Goal: Task Accomplishment & Management: Complete application form

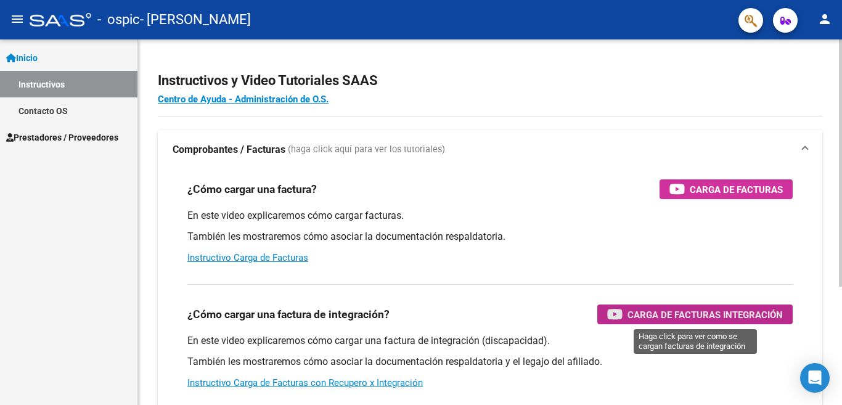
click at [661, 311] on span "Carga de Facturas Integración" at bounding box center [704, 314] width 155 height 15
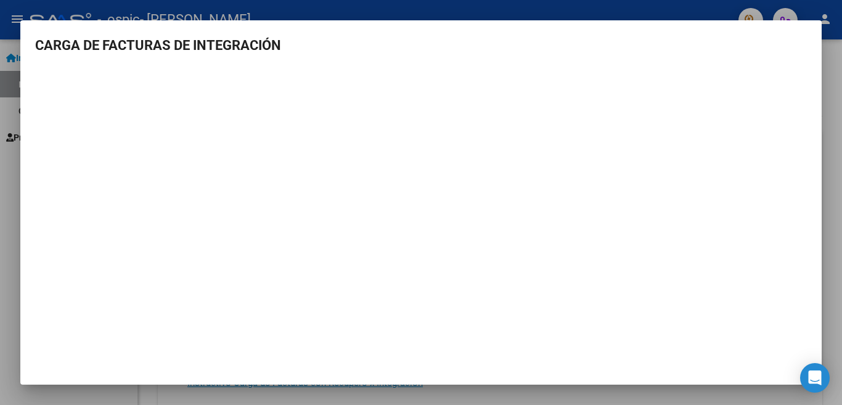
click at [687, 52] on h3 "CARGA DE FACTURAS DE INTEGRACIÓN" at bounding box center [420, 45] width 771 height 20
click at [96, 51] on h3 "CARGA DE FACTURAS DE INTEGRACIÓN" at bounding box center [420, 45] width 771 height 20
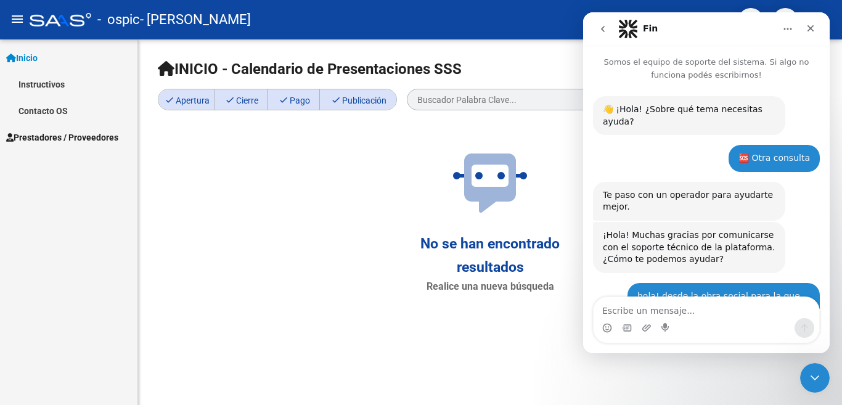
scroll to position [1381, 0]
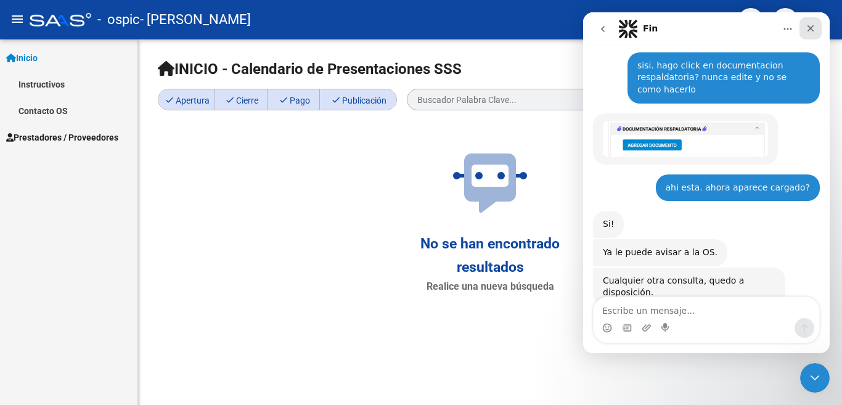
click at [810, 30] on icon "Cerrar" at bounding box center [810, 28] width 10 height 10
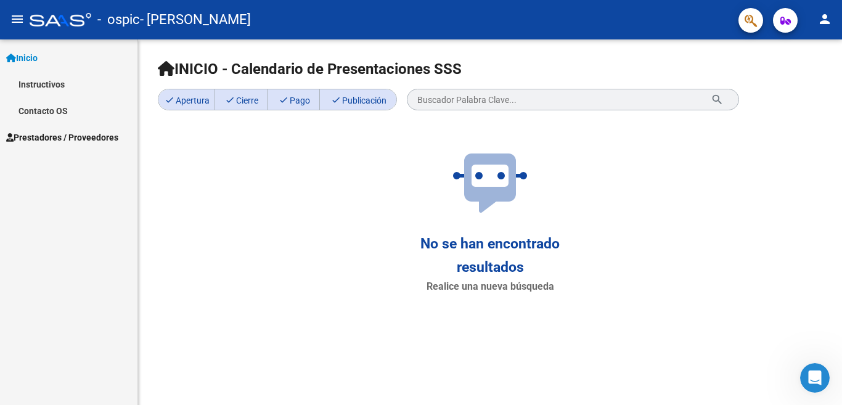
click at [19, 24] on mat-icon "menu" at bounding box center [17, 19] width 15 height 15
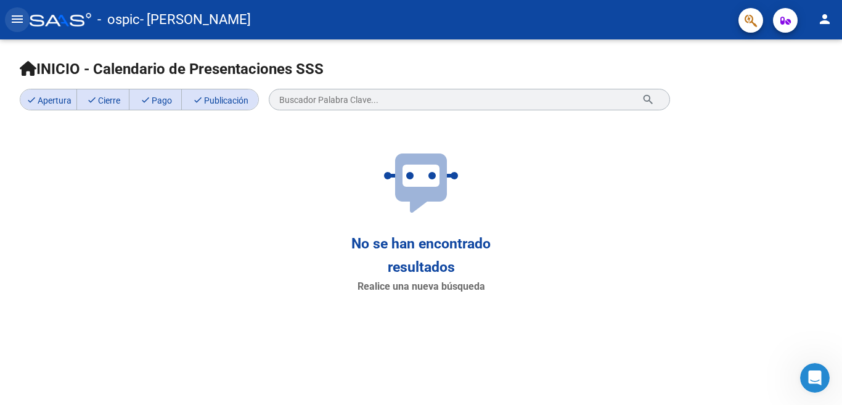
click at [19, 24] on mat-icon "menu" at bounding box center [17, 19] width 15 height 15
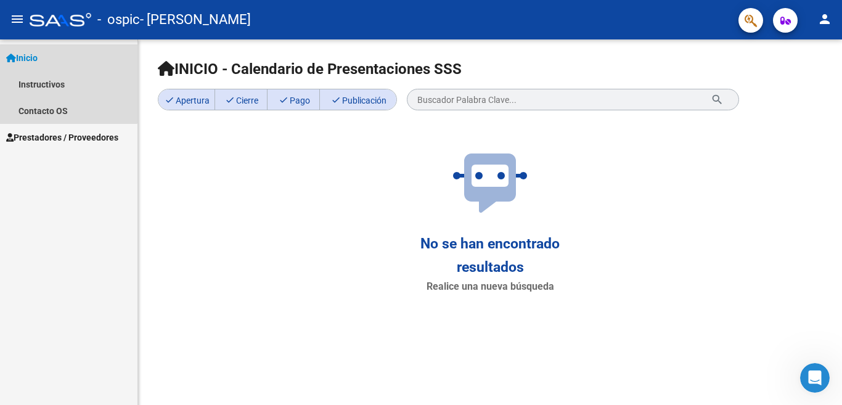
click at [38, 60] on span "Inicio" at bounding box center [21, 58] width 31 height 14
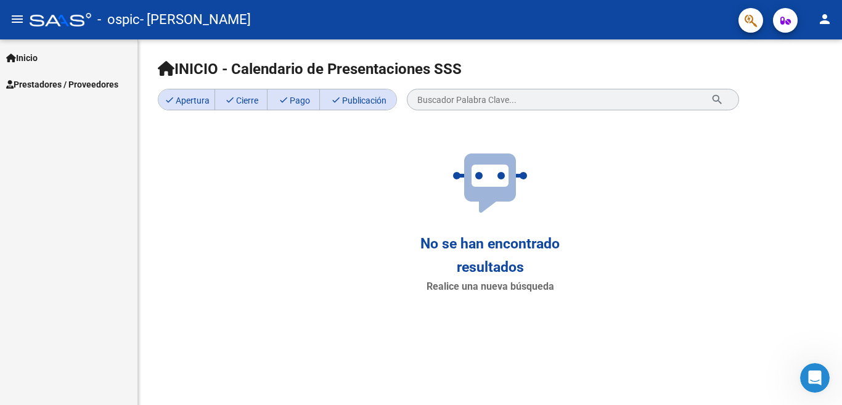
click at [177, 21] on span "- [PERSON_NAME]" at bounding box center [195, 19] width 111 height 27
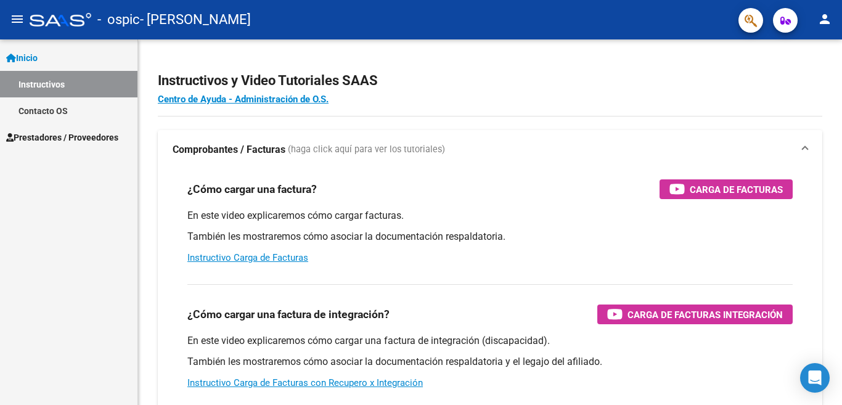
click at [58, 84] on link "Instructivos" at bounding box center [68, 84] width 137 height 26
click at [97, 134] on span "Prestadores / Proveedores" at bounding box center [62, 138] width 112 height 14
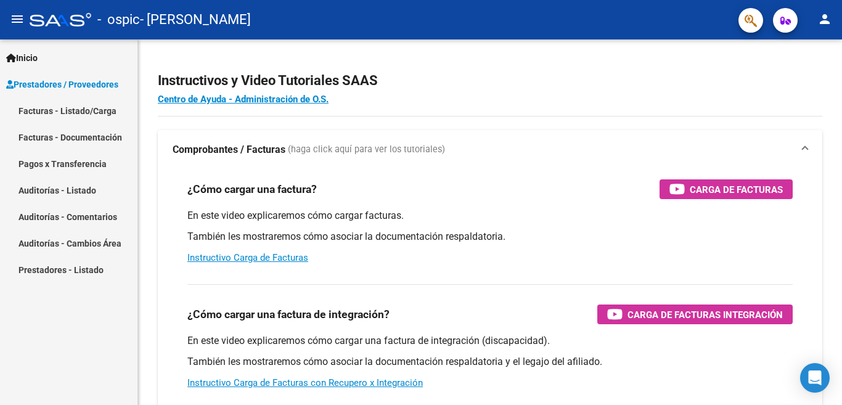
click at [98, 112] on link "Facturas - Listado/Carga" at bounding box center [68, 110] width 137 height 26
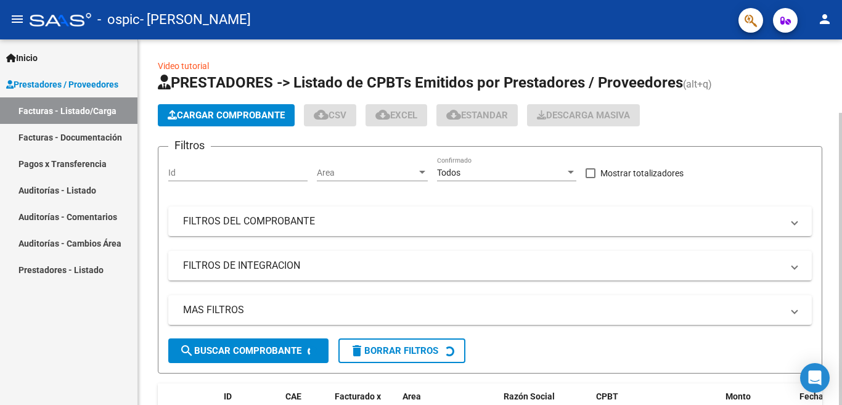
click at [238, 116] on span "Cargar Comprobante" at bounding box center [226, 115] width 117 height 11
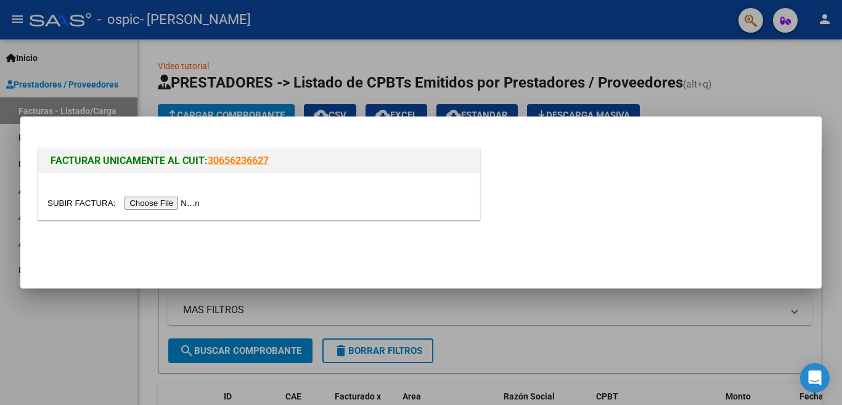
click at [188, 204] on input "file" at bounding box center [125, 203] width 156 height 13
click at [173, 204] on input "file" at bounding box center [125, 203] width 156 height 13
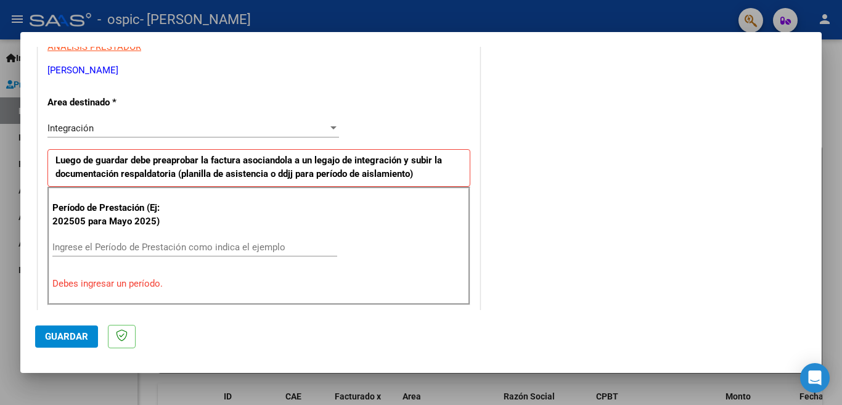
scroll to position [246, 0]
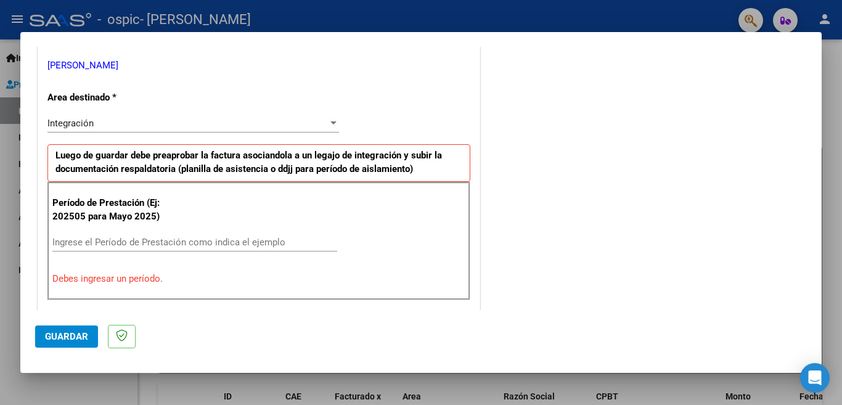
click at [308, 246] on input "Ingrese el Período de Prestación como indica el ejemplo" at bounding box center [194, 242] width 285 height 11
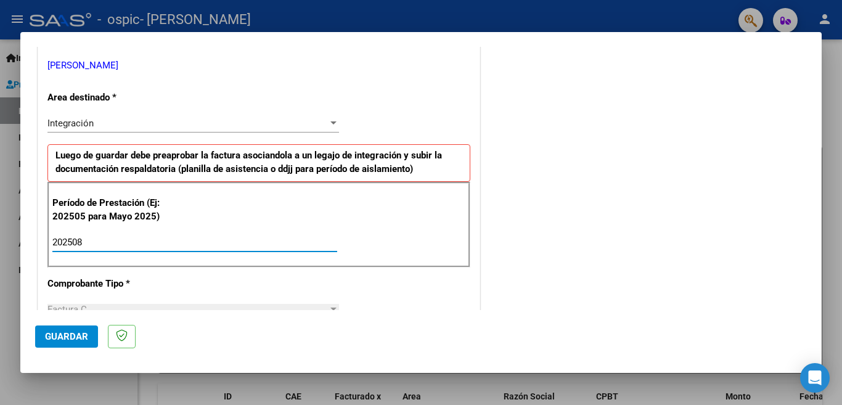
type input "202508"
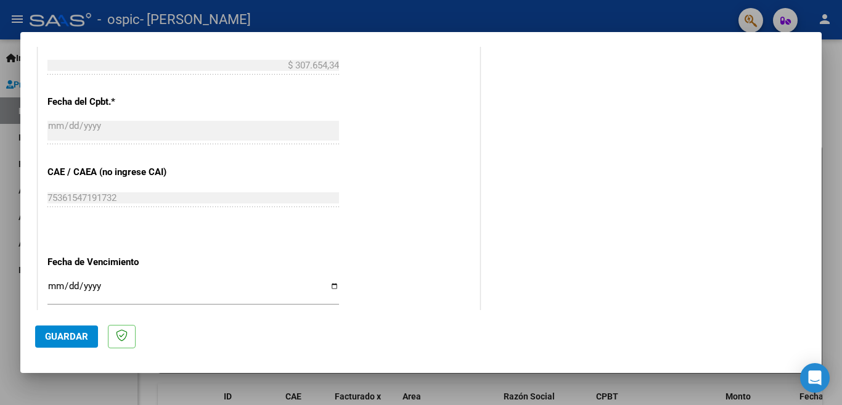
scroll to position [806, 0]
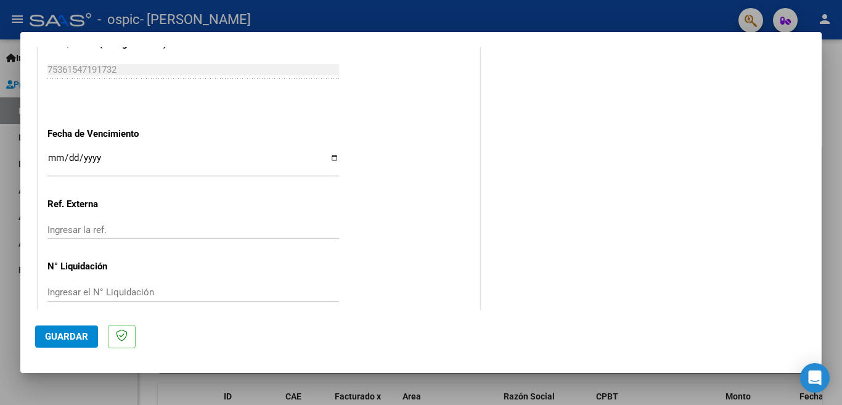
click at [71, 335] on span "Guardar" at bounding box center [66, 336] width 43 height 11
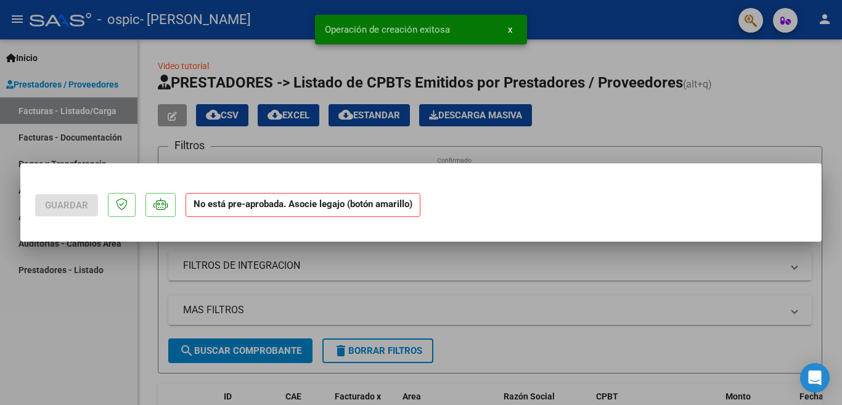
scroll to position [0, 0]
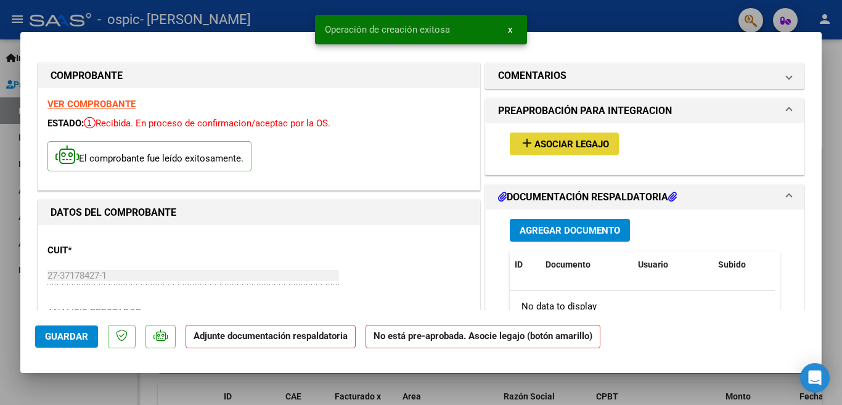
click at [549, 143] on span "Asociar Legajo" at bounding box center [571, 144] width 75 height 11
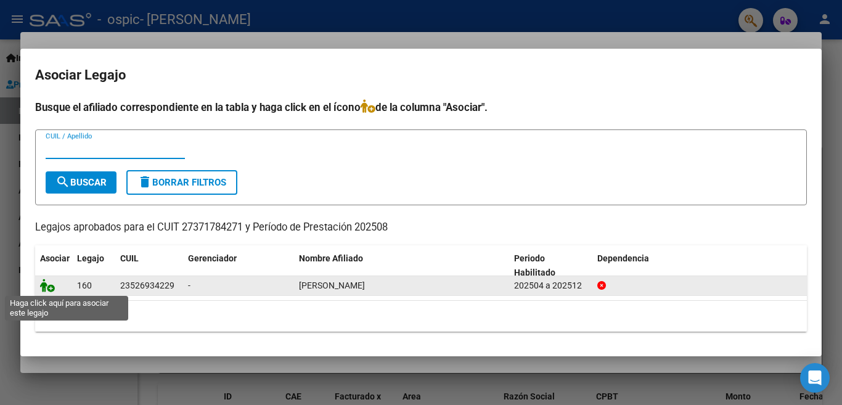
click at [49, 288] on icon at bounding box center [47, 286] width 15 height 14
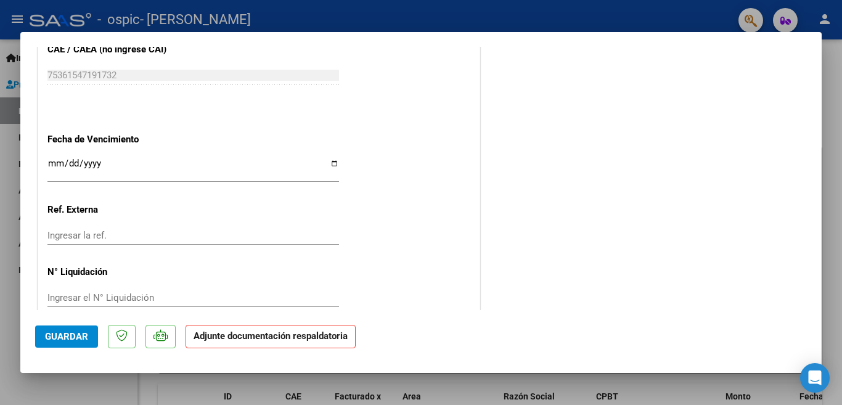
scroll to position [824, 0]
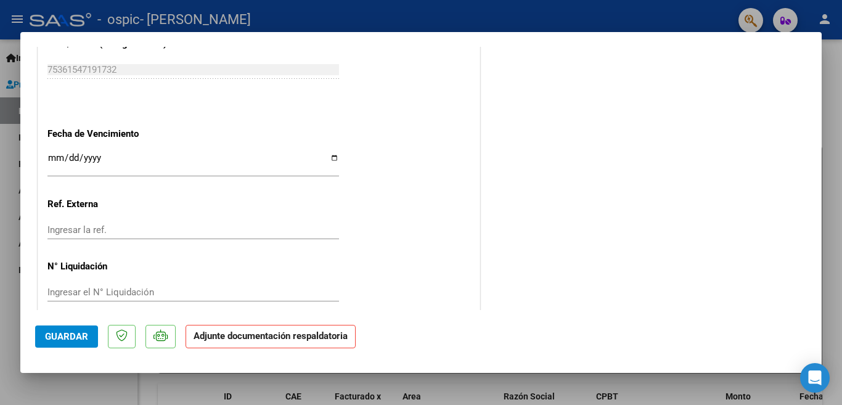
click at [82, 338] on span "Guardar" at bounding box center [66, 336] width 43 height 11
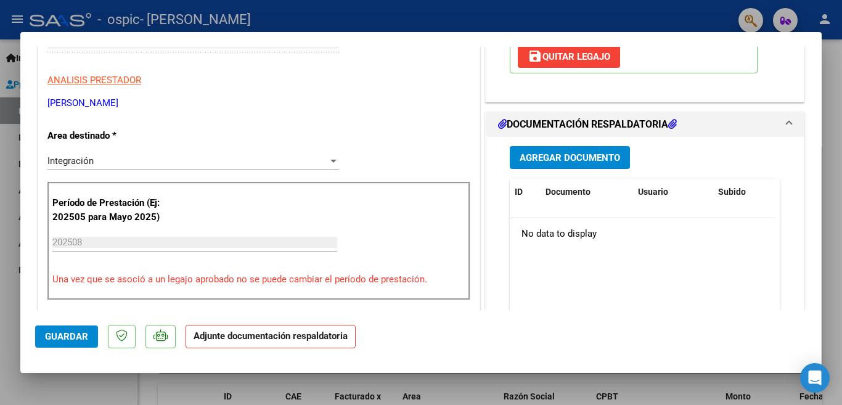
scroll to position [254, 0]
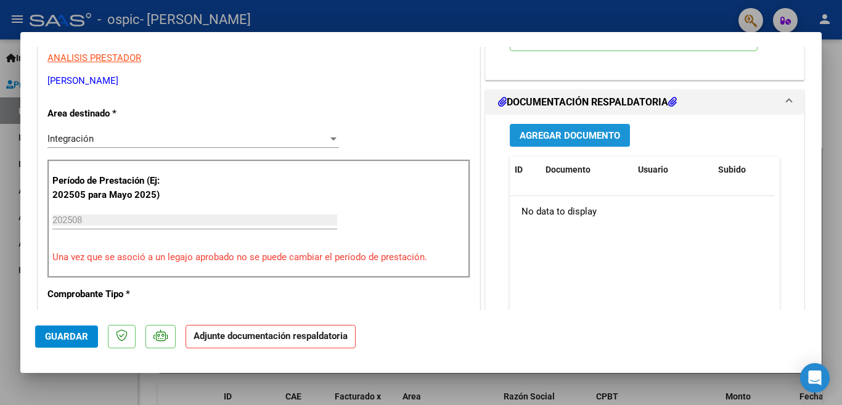
click at [564, 129] on button "Agregar Documento" at bounding box center [570, 135] width 120 height 23
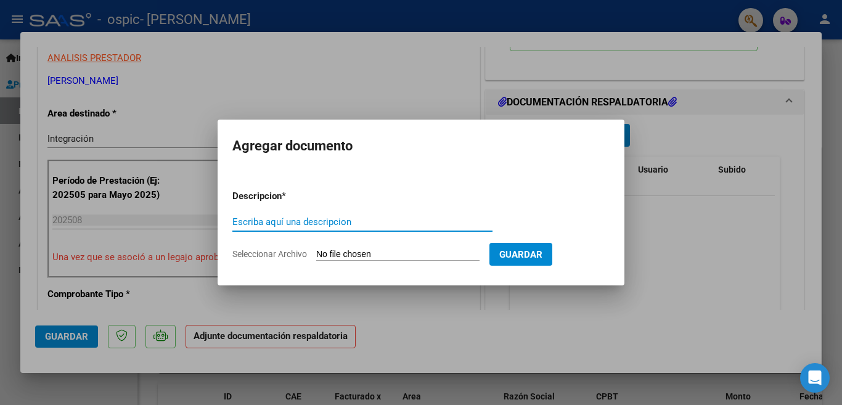
click at [356, 218] on input "Escriba aquí una descripcion" at bounding box center [362, 221] width 260 height 11
type input "planilla de asistencia"
click at [291, 254] on span "Seleccionar Archivo" at bounding box center [269, 254] width 75 height 10
click at [316, 254] on input "Seleccionar Archivo" at bounding box center [397, 255] width 163 height 12
type input "C:\fakepath\planilla agosto 2025.pdf"
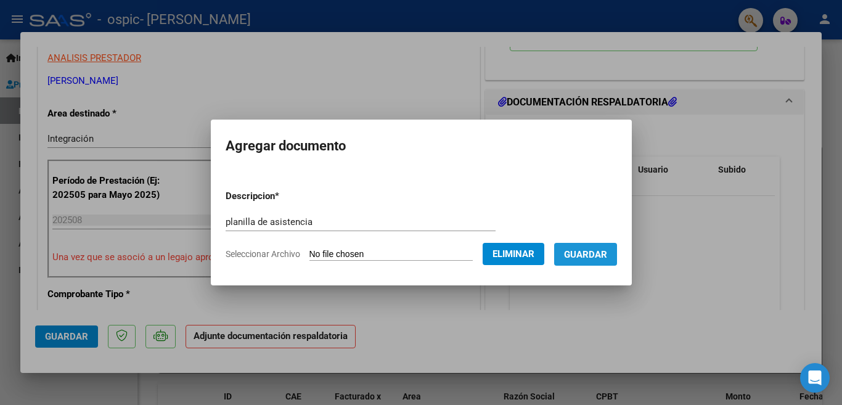
click at [571, 253] on span "Guardar" at bounding box center [585, 254] width 43 height 11
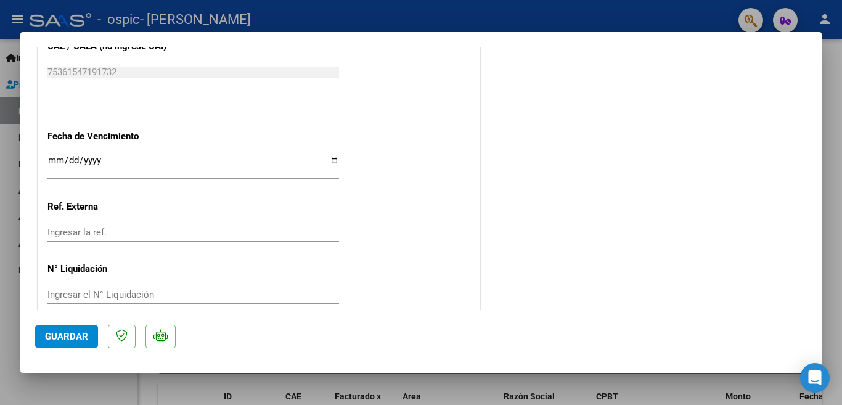
scroll to position [824, 0]
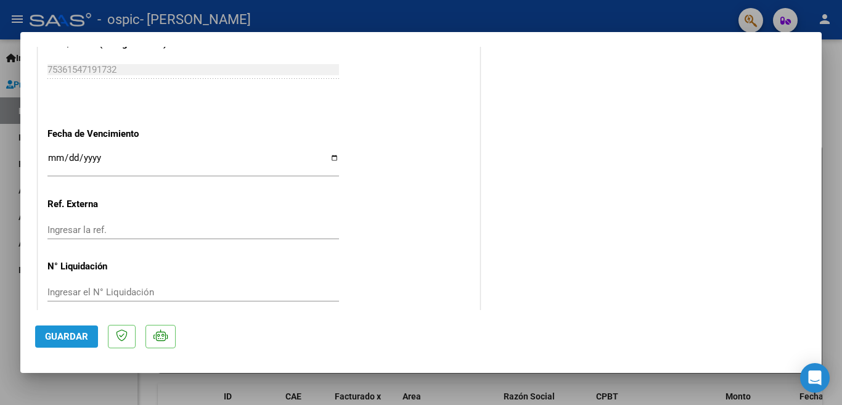
click at [70, 340] on span "Guardar" at bounding box center [66, 336] width 43 height 11
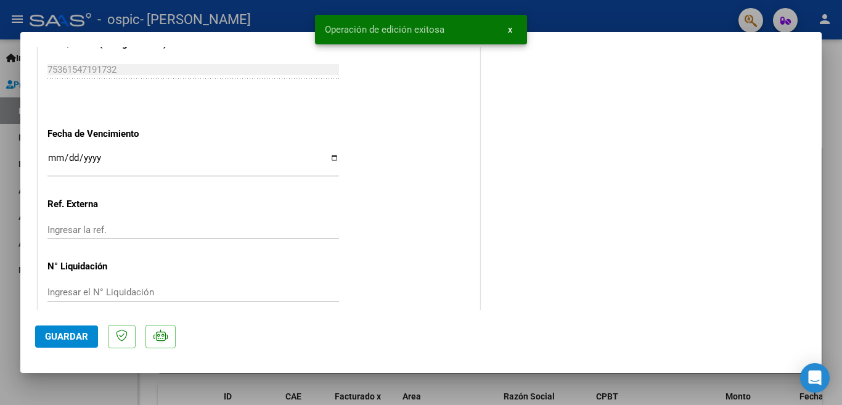
click at [22, 21] on div at bounding box center [421, 202] width 842 height 405
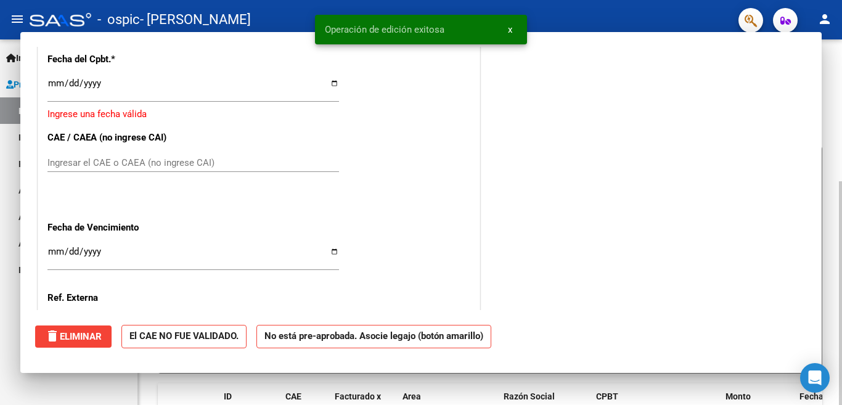
scroll to position [0, 0]
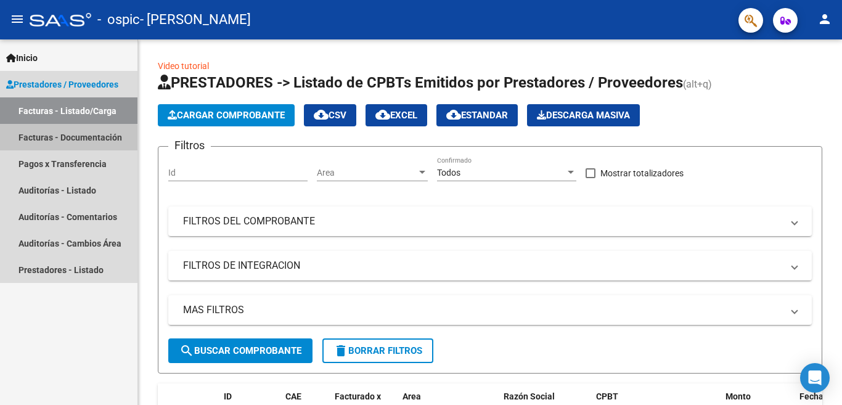
click at [65, 139] on link "Facturas - Documentación" at bounding box center [68, 137] width 137 height 26
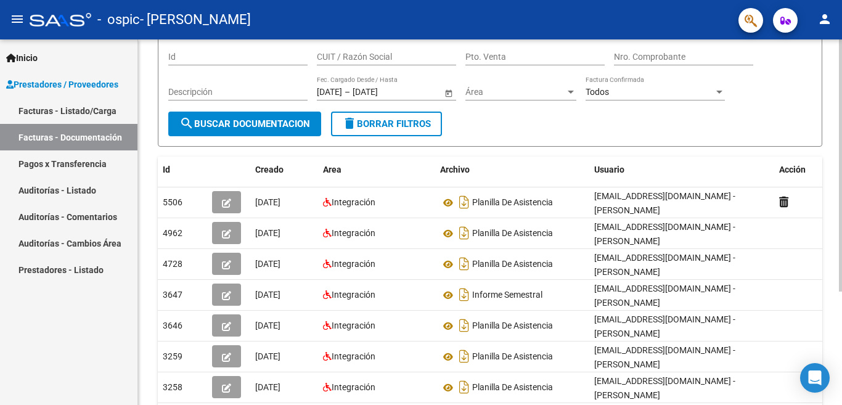
scroll to position [102, 0]
click at [839, 288] on div at bounding box center [840, 165] width 3 height 252
